Goal: Task Accomplishment & Management: Manage account settings

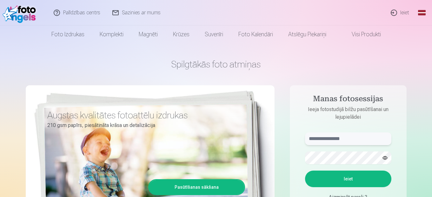
click at [312, 139] on input "text" at bounding box center [348, 138] width 86 height 13
click at [311, 138] on input "text" at bounding box center [348, 138] width 86 height 13
type input "**********"
click at [384, 159] on button "button" at bounding box center [385, 158] width 12 height 12
click at [355, 184] on button "Ieiet" at bounding box center [348, 178] width 86 height 17
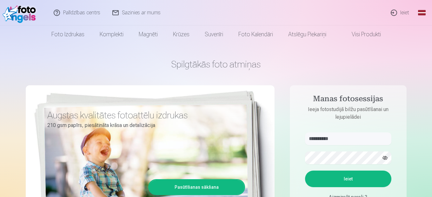
click at [356, 184] on button "Ieiet" at bounding box center [348, 178] width 86 height 17
click at [0, 0] on p "Kaut kas ir noticis nepareizi. Mēģiniet vēlreiz." at bounding box center [0, 0] width 0 height 0
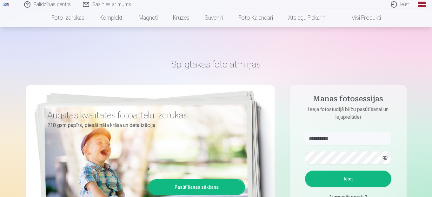
click at [203, 148] on div "Augstas kvalitātes fotoattēlu izdrukas 210 gsm papīrs, piesātināta krāsa un det…" at bounding box center [150, 172] width 249 height 175
